Goal: Information Seeking & Learning: Learn about a topic

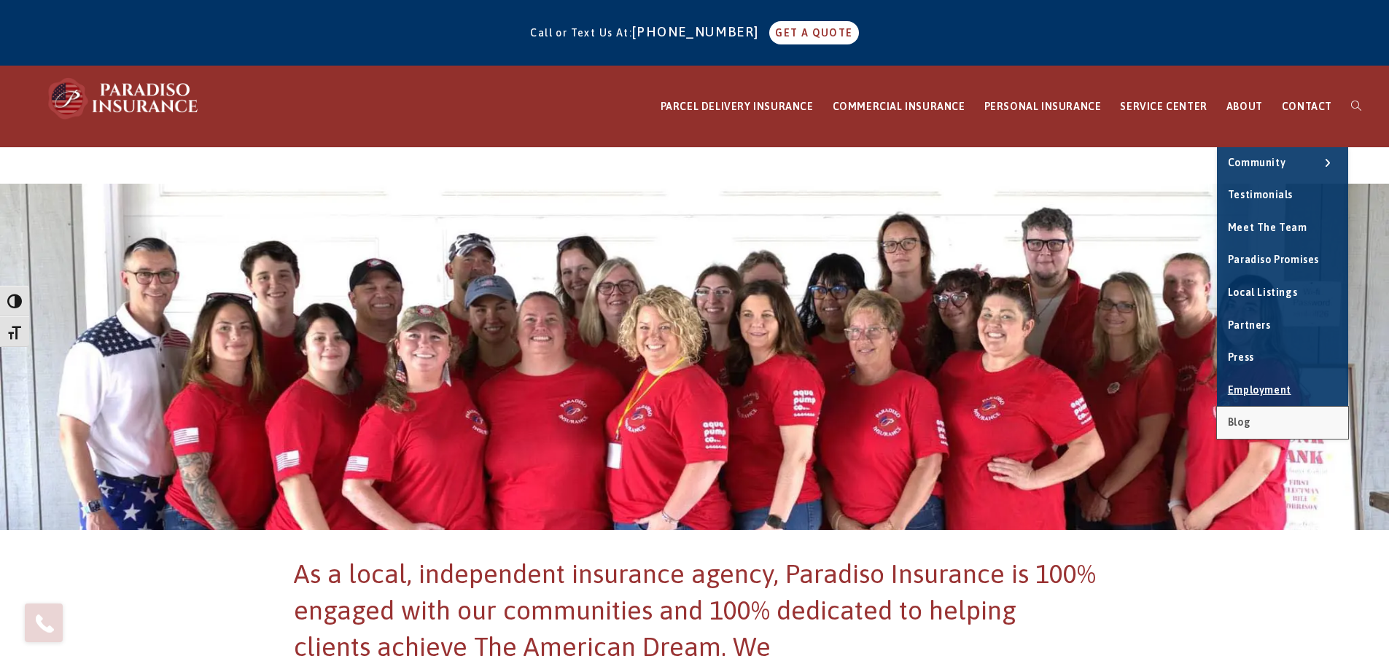
click at [1246, 416] on span "Blog" at bounding box center [1239, 422] width 23 height 12
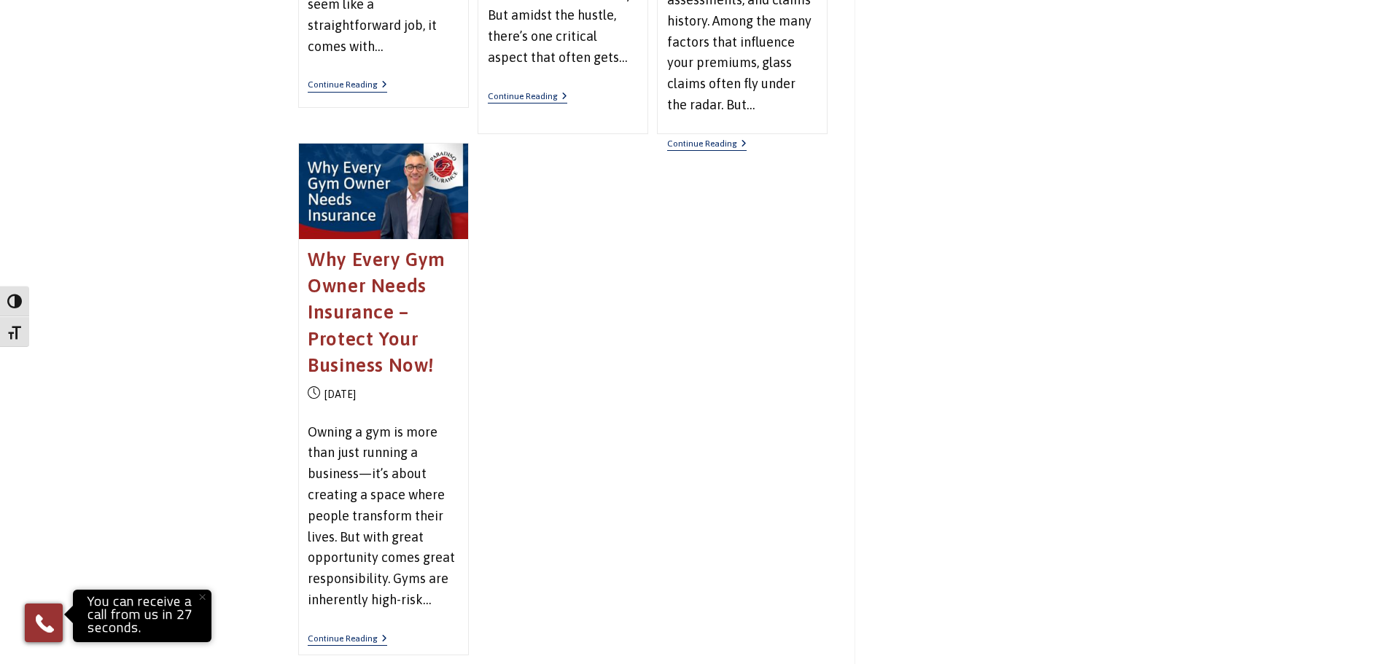
scroll to position [2043, 0]
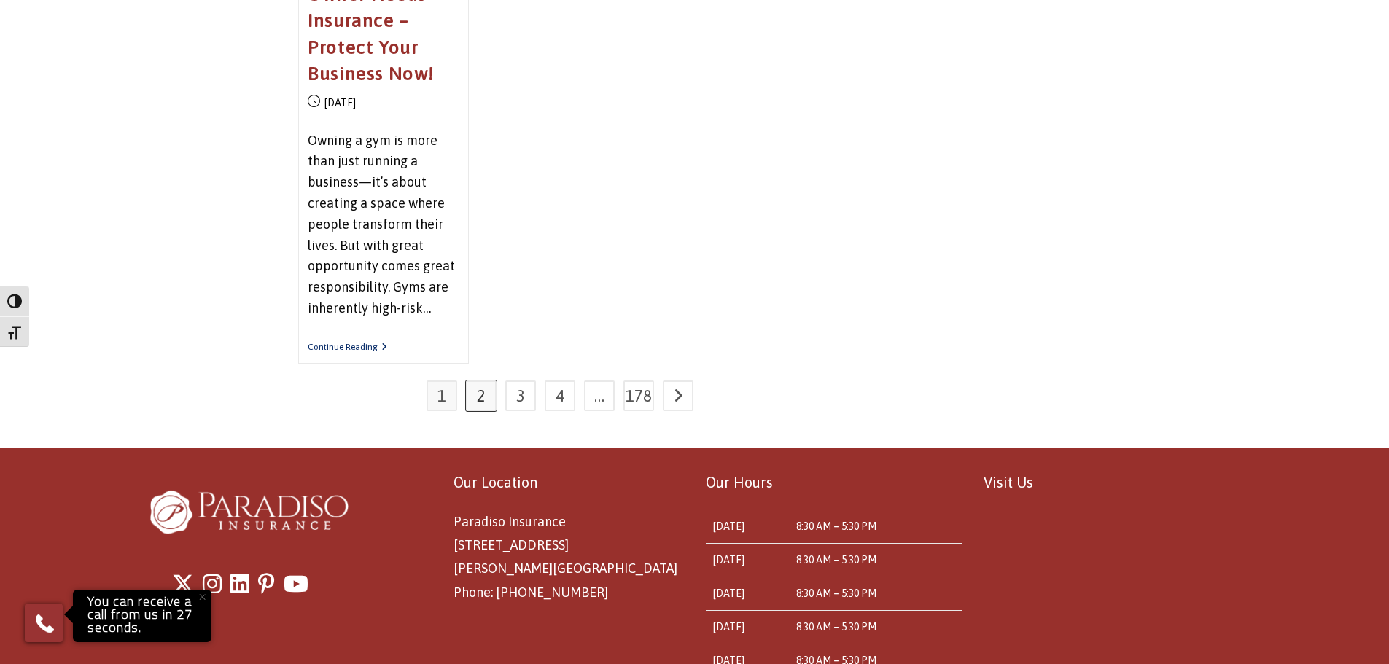
click at [486, 397] on link "2" at bounding box center [481, 396] width 31 height 31
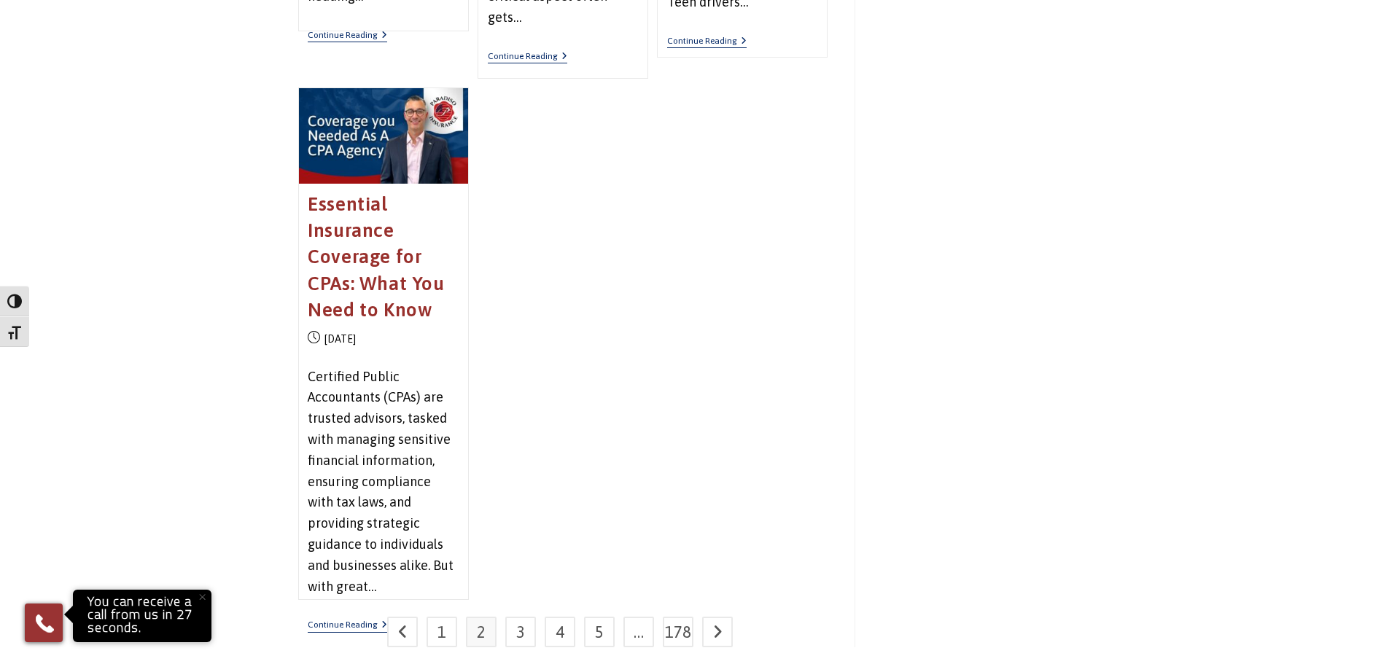
scroll to position [1824, 0]
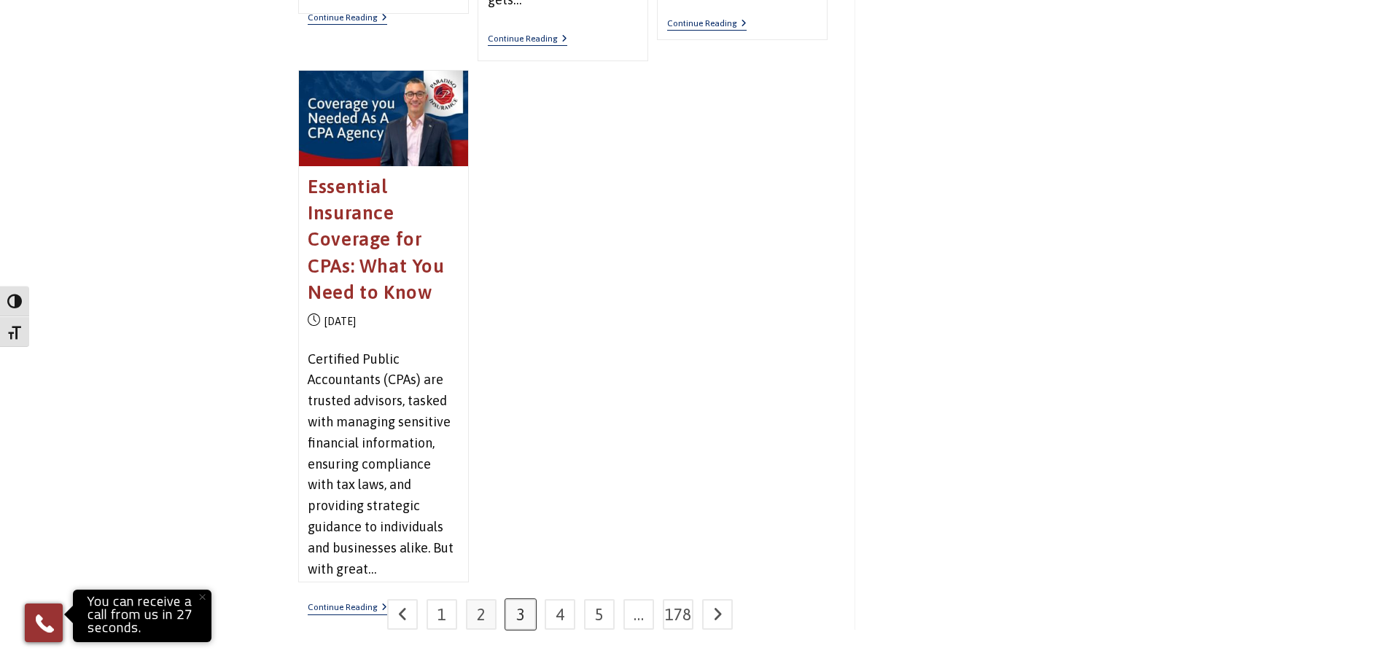
click at [525, 617] on link "3" at bounding box center [520, 614] width 31 height 31
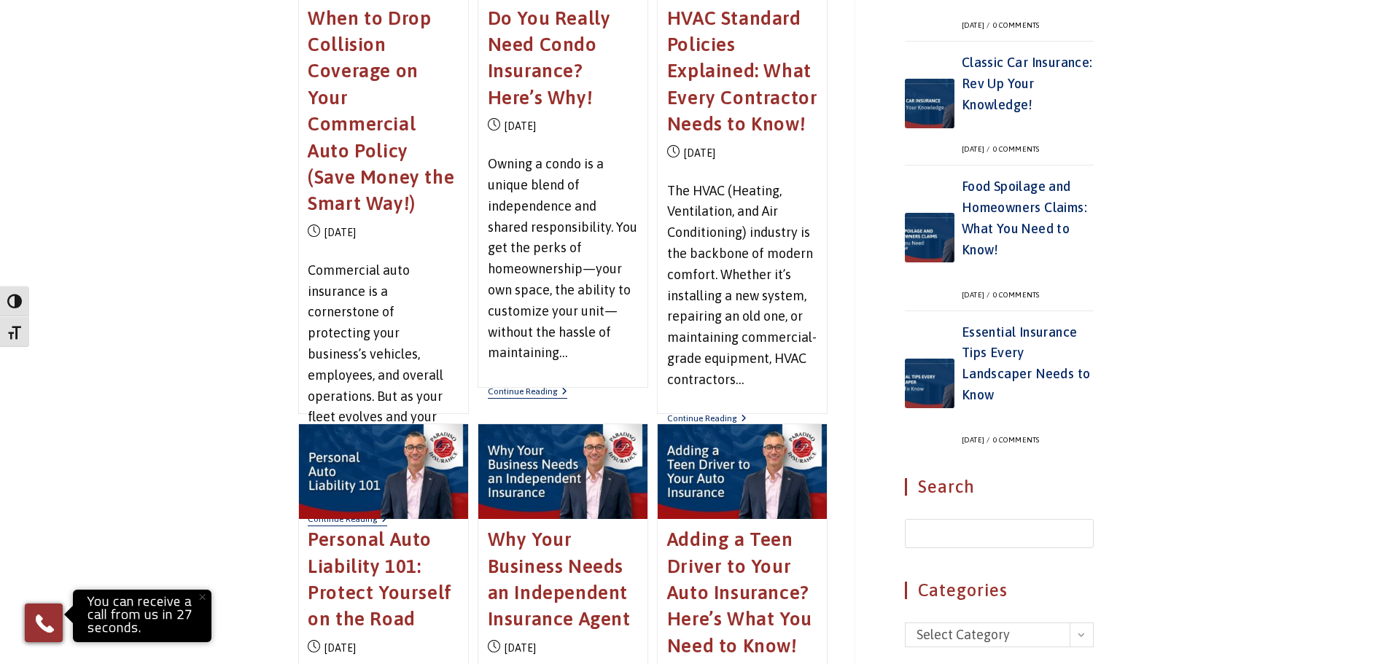
scroll to position [876, 0]
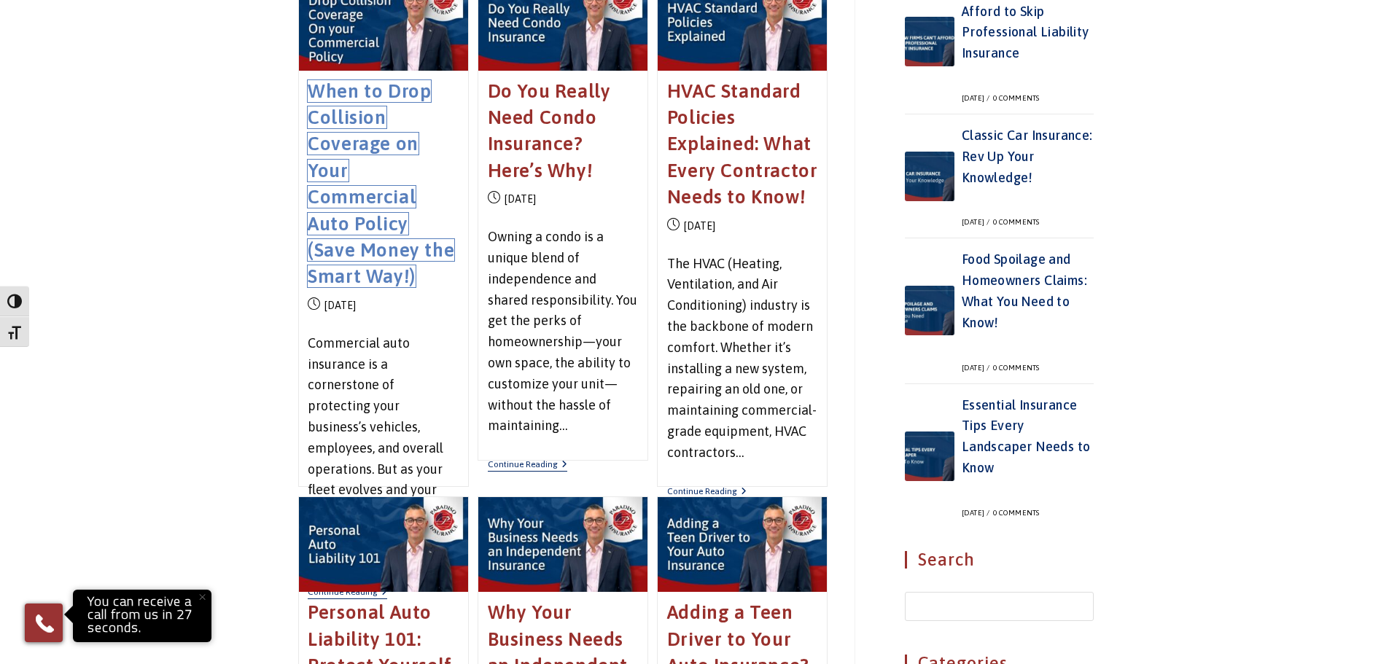
click at [348, 190] on link "When to Drop Collision Coverage on Your Commercial Auto Policy (Save Money the …" at bounding box center [381, 184] width 147 height 208
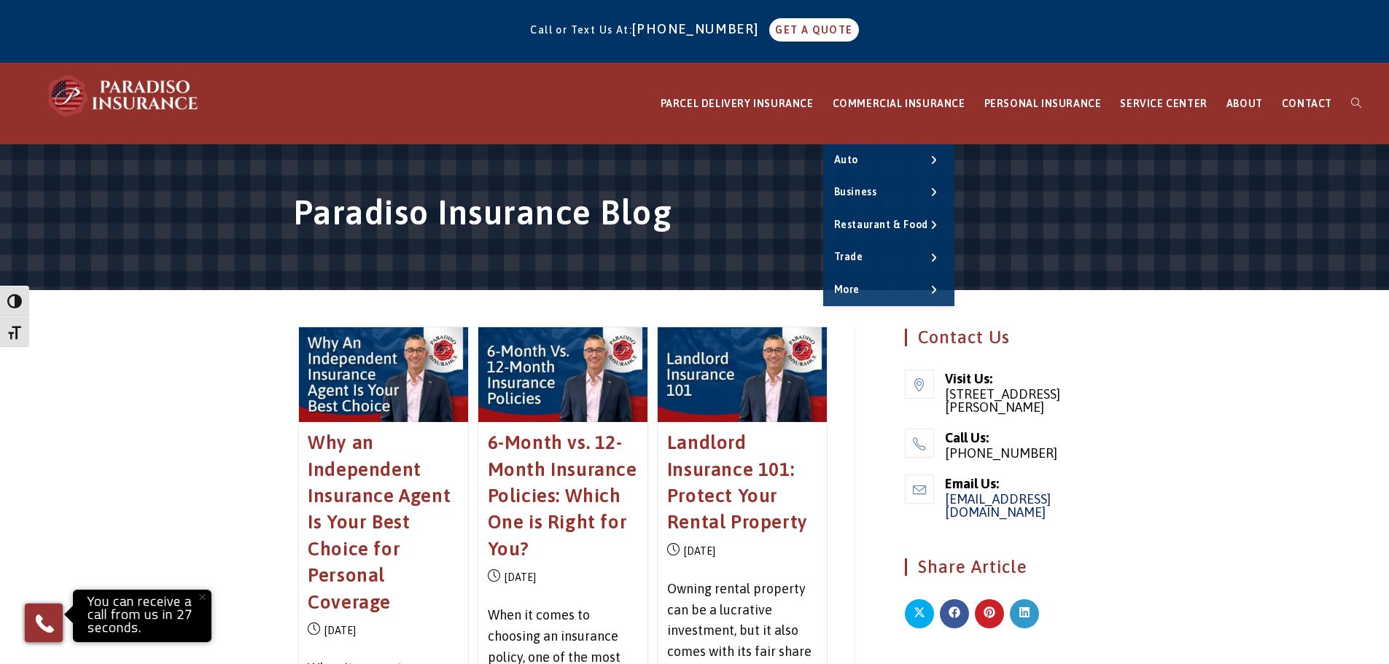
scroll to position [0, 0]
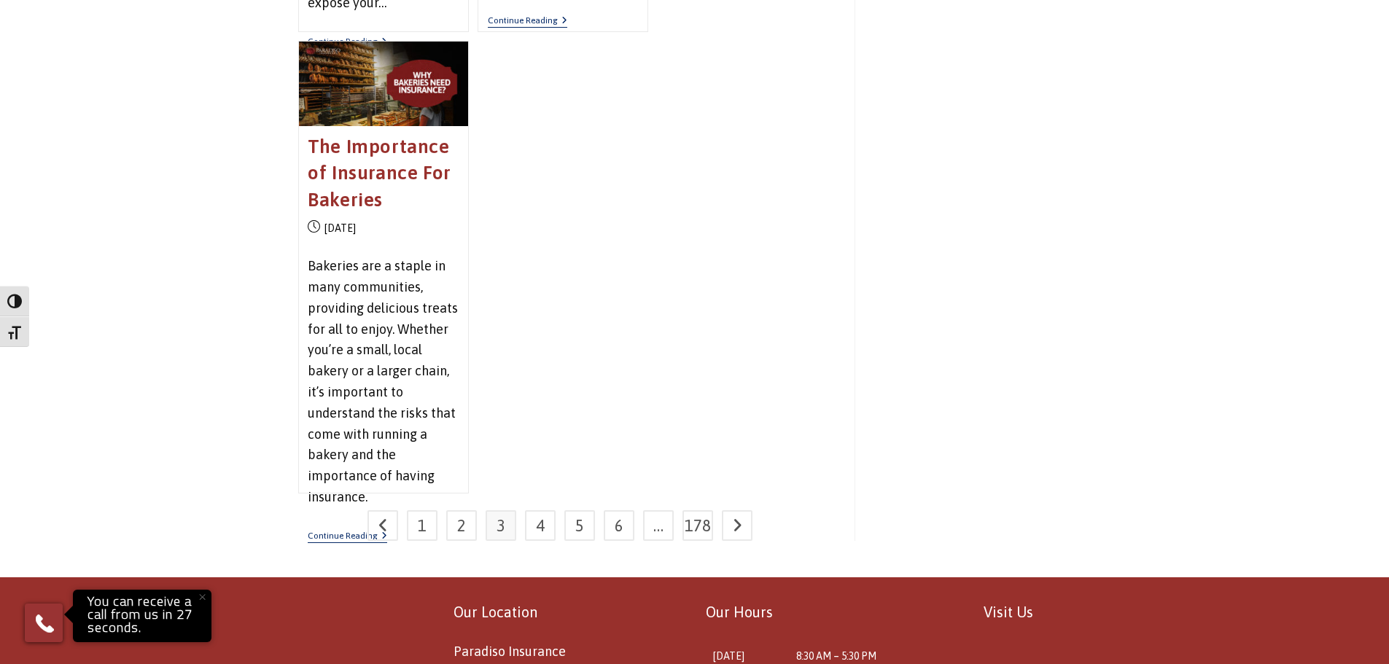
scroll to position [1897, 0]
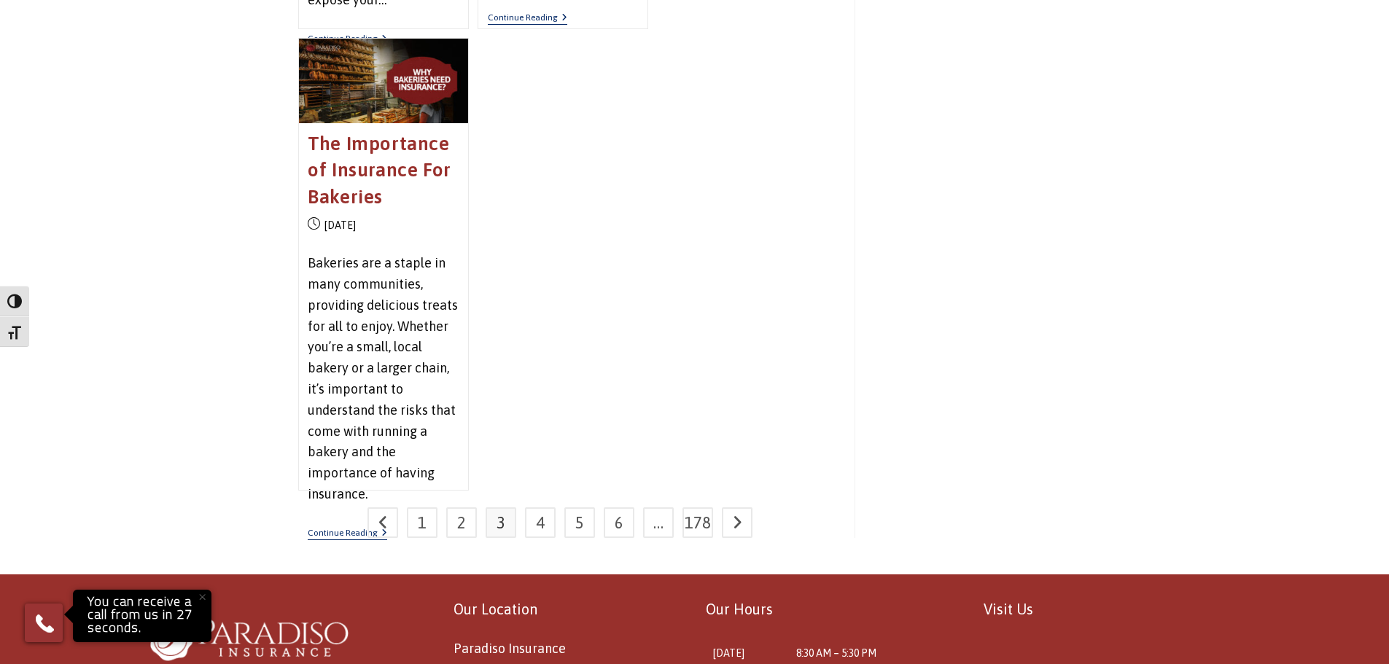
click at [509, 529] on span "3" at bounding box center [501, 522] width 31 height 31
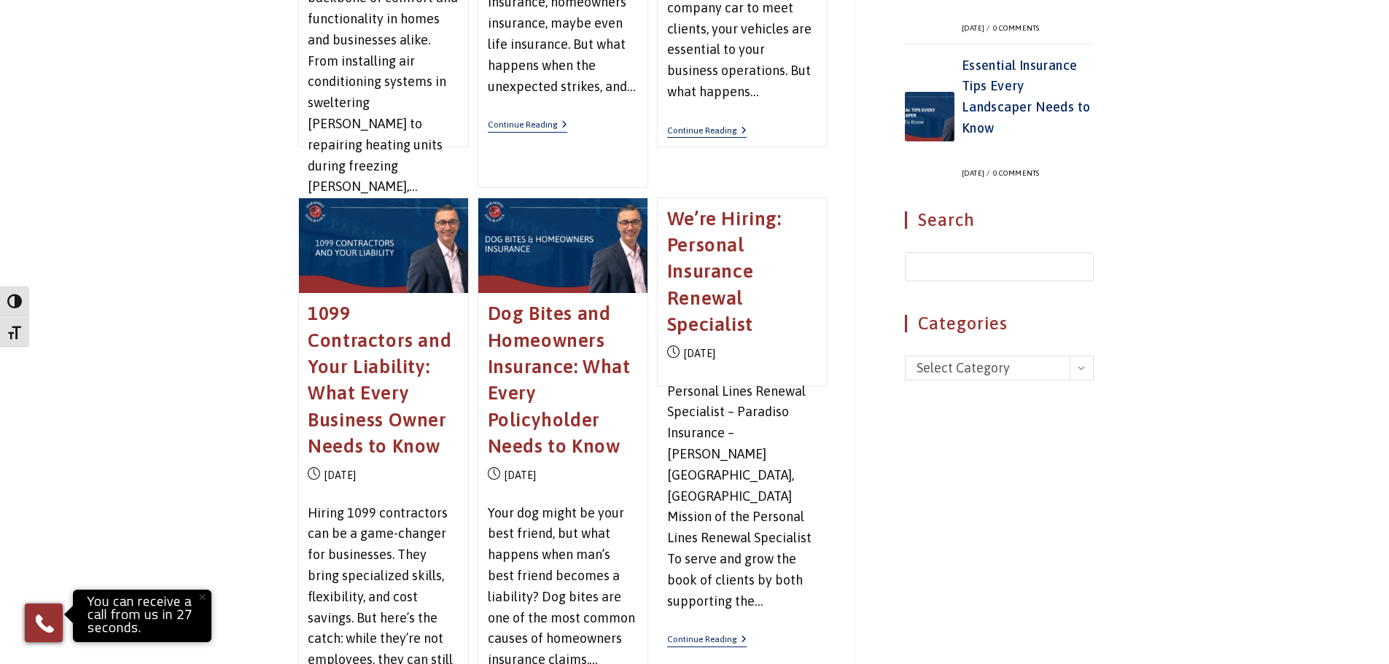
scroll to position [1022, 0]
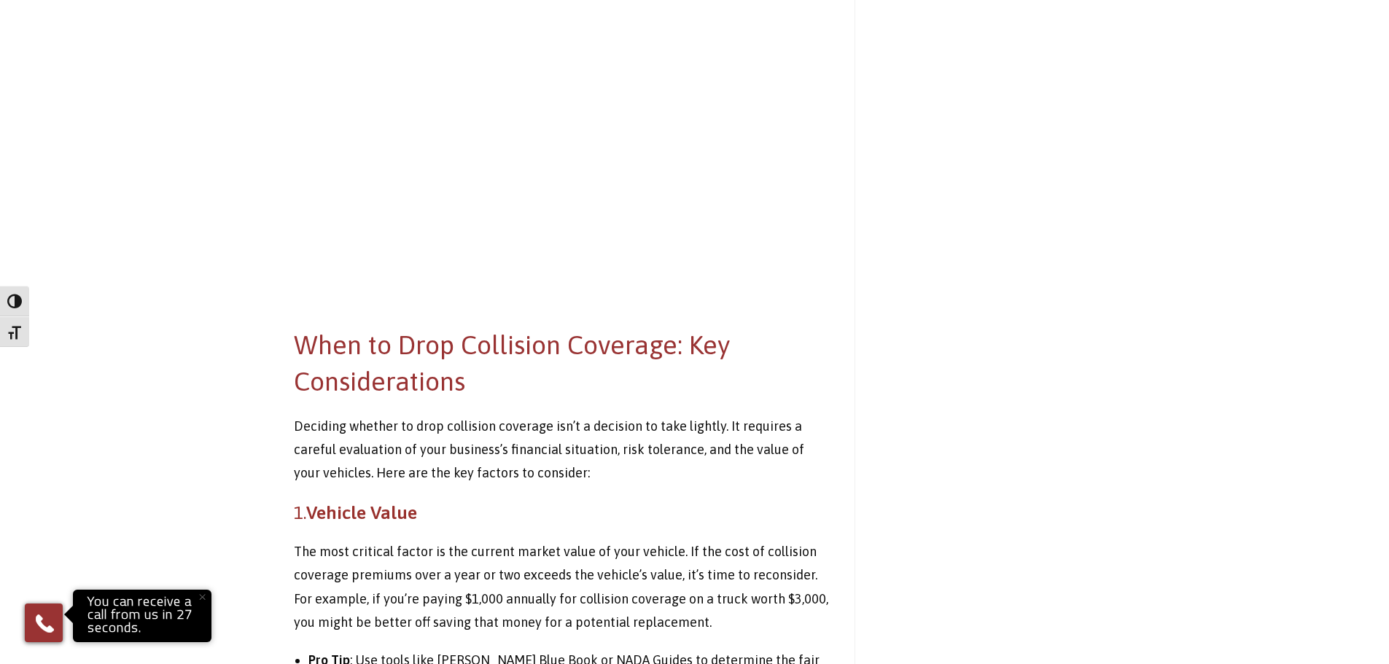
scroll to position [1458, 0]
